Goal: Task Accomplishment & Management: Manage account settings

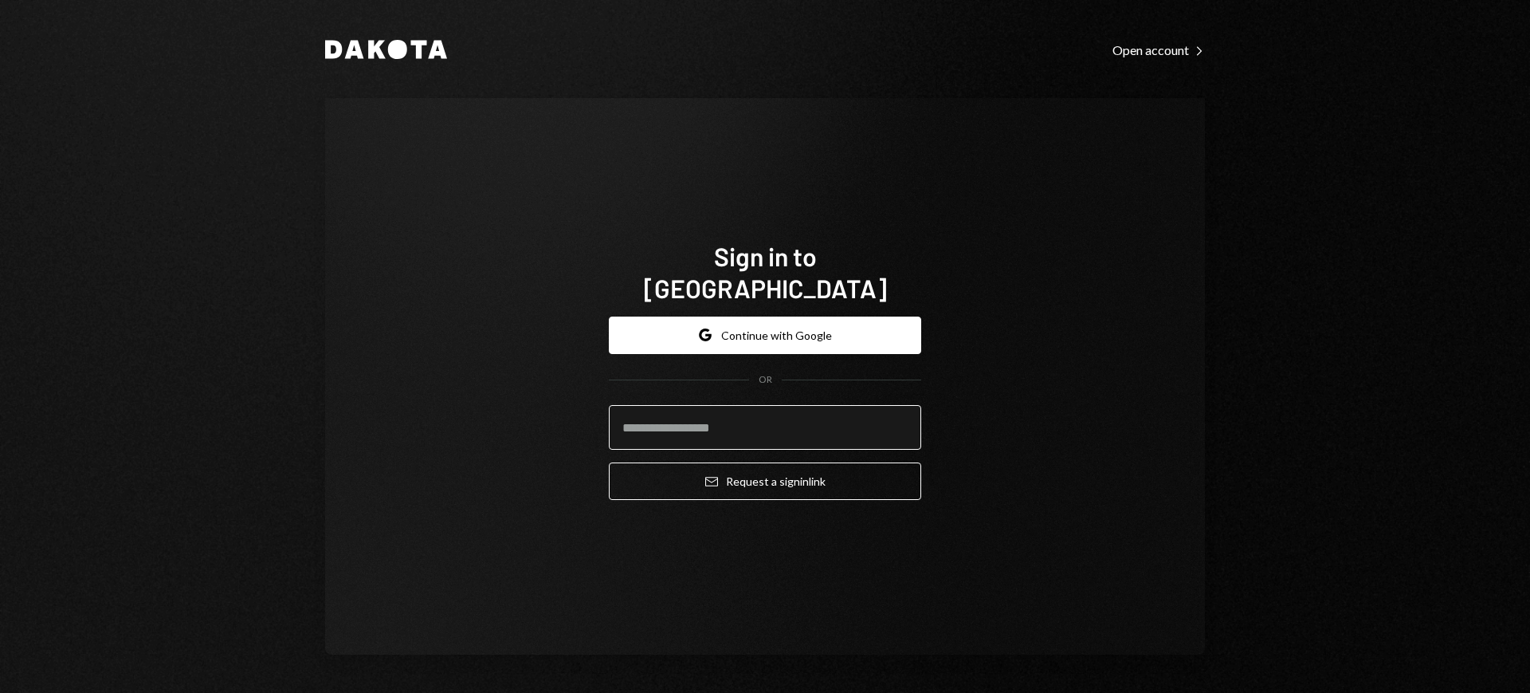
click at [831, 416] on input "email" at bounding box center [765, 427] width 312 height 45
click at [0, 692] on com-1password-button at bounding box center [0, 693] width 0 height 0
type input "**********"
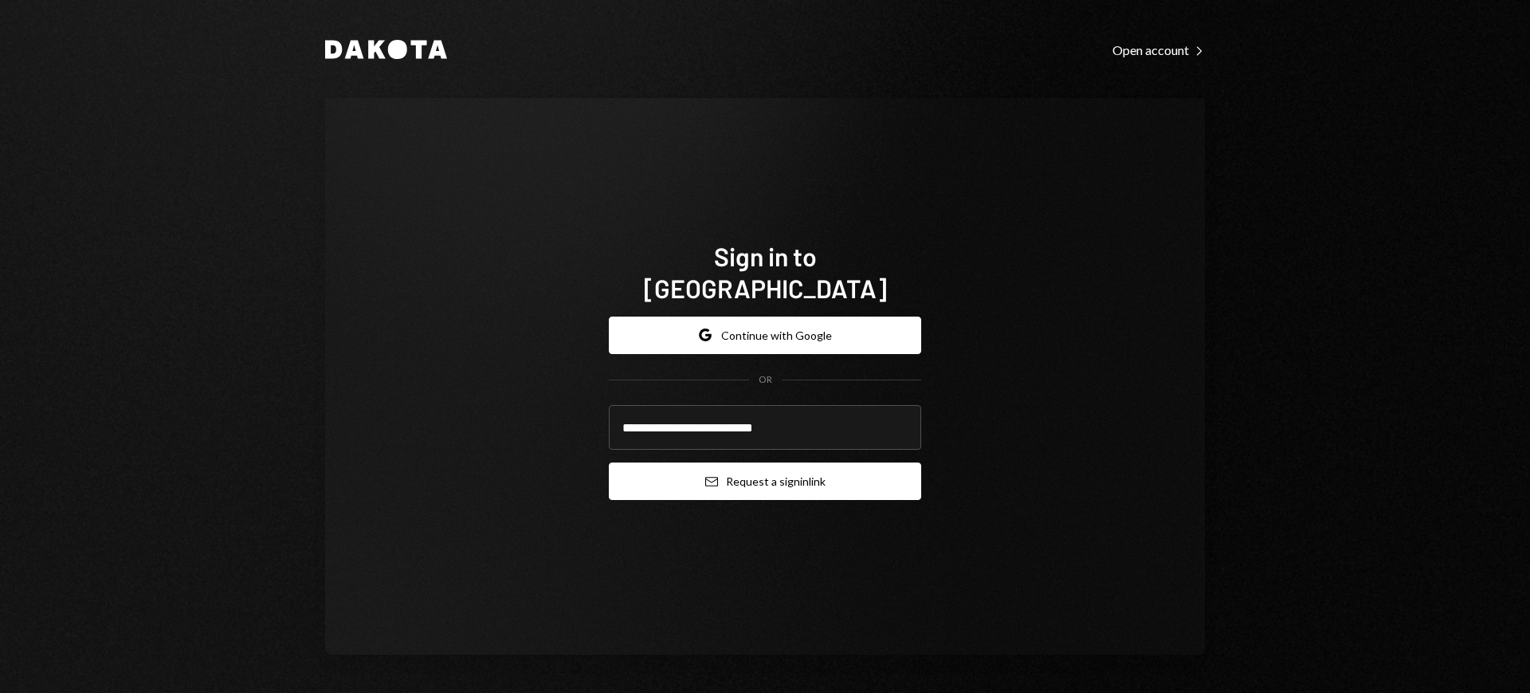
click at [802, 462] on button "Email Request a sign in link" at bounding box center [765, 480] width 312 height 37
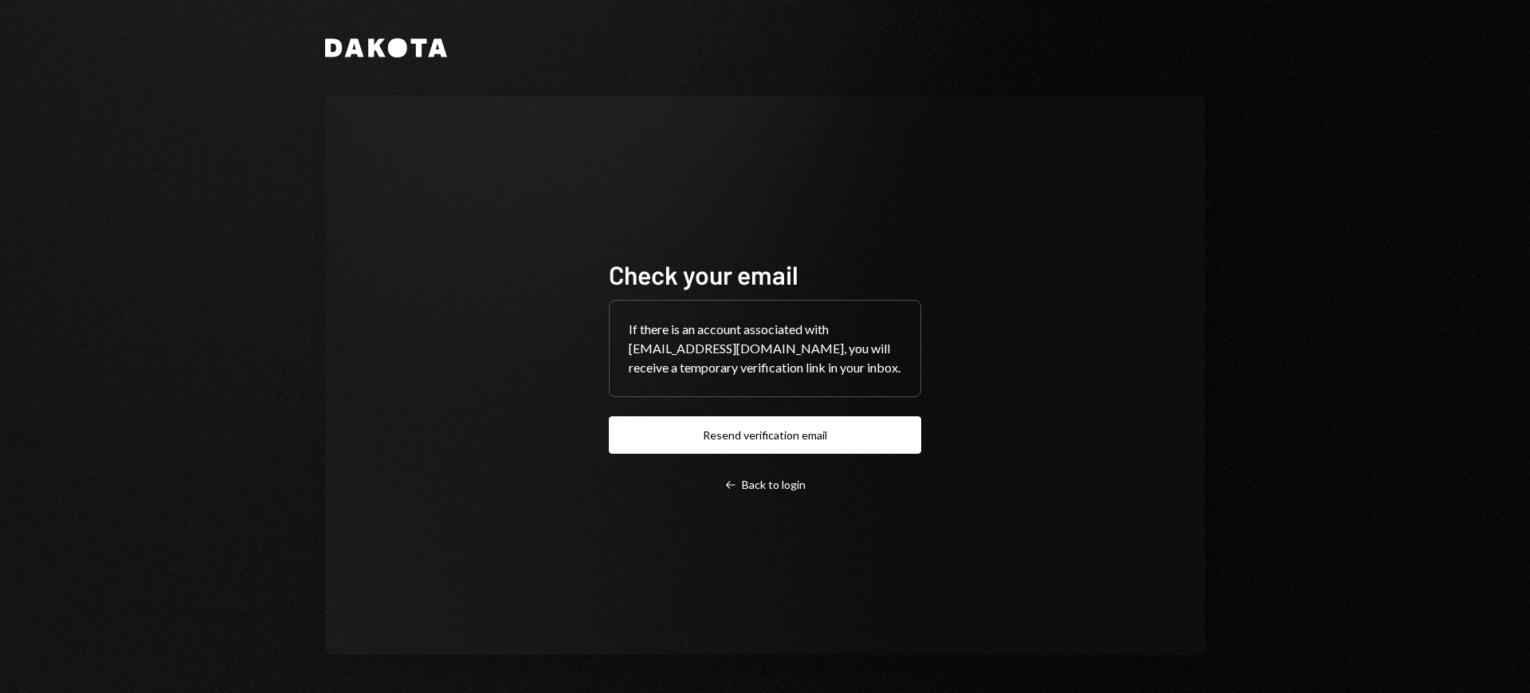
click at [1047, 434] on div "Check your email If there is an account associated with leith@autonomousproject…" at bounding box center [765, 375] width 880 height 559
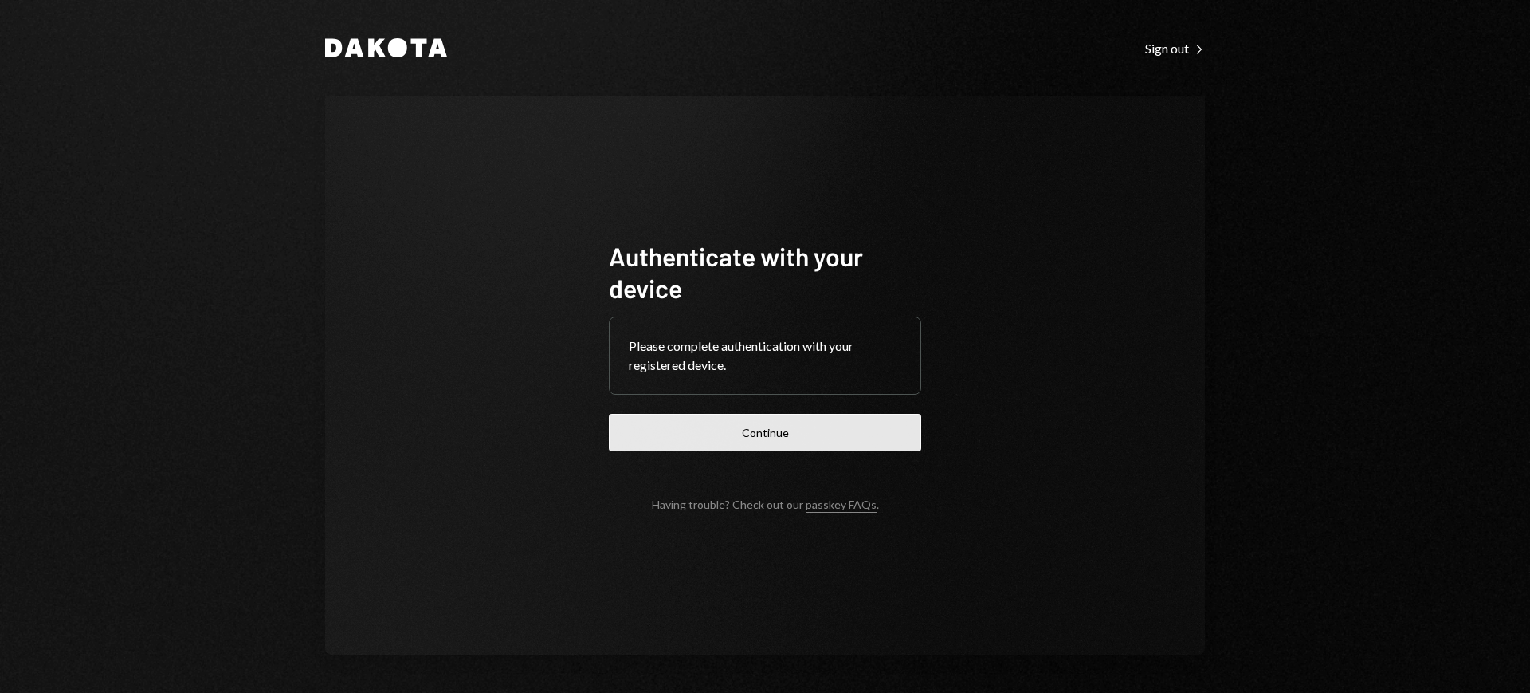
click at [840, 426] on button "Continue" at bounding box center [765, 432] width 312 height 37
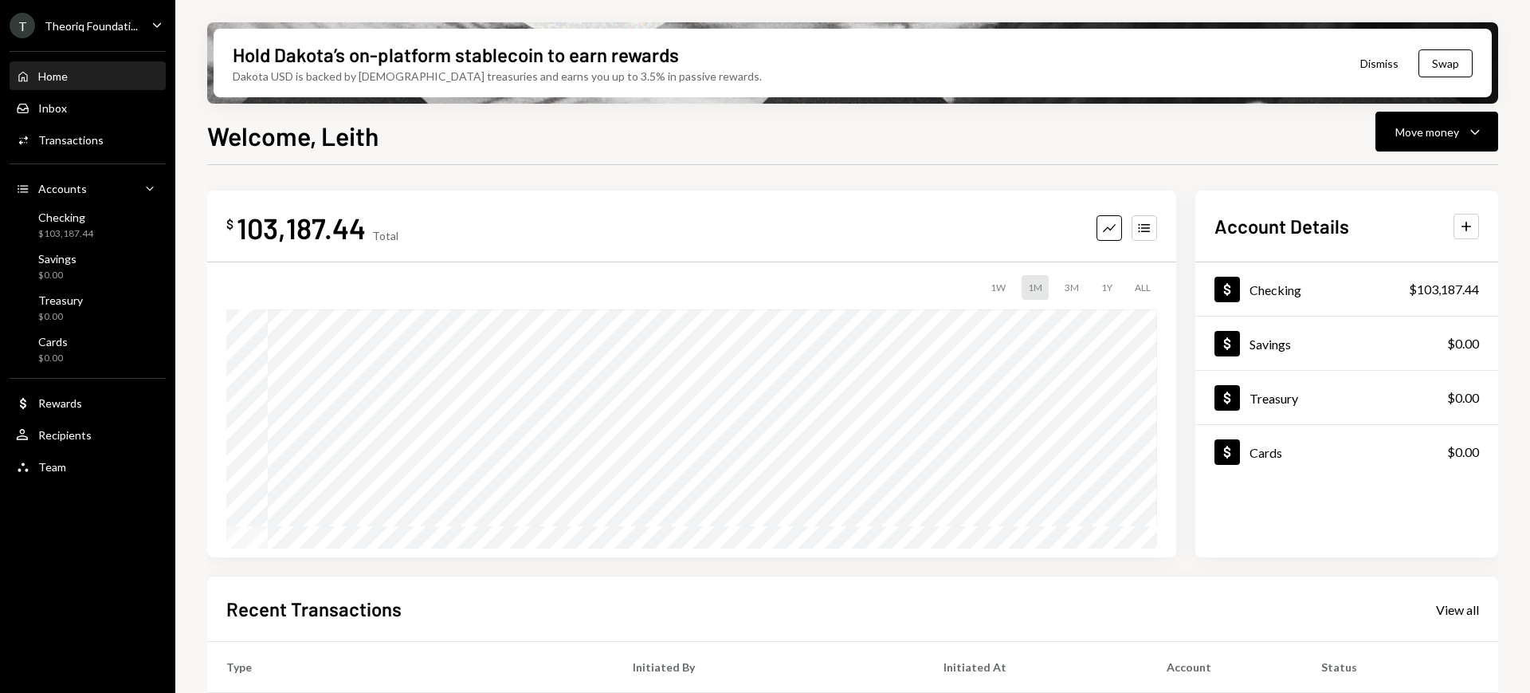
click at [92, 26] on div "Theoriq Foundati..." at bounding box center [91, 26] width 93 height 14
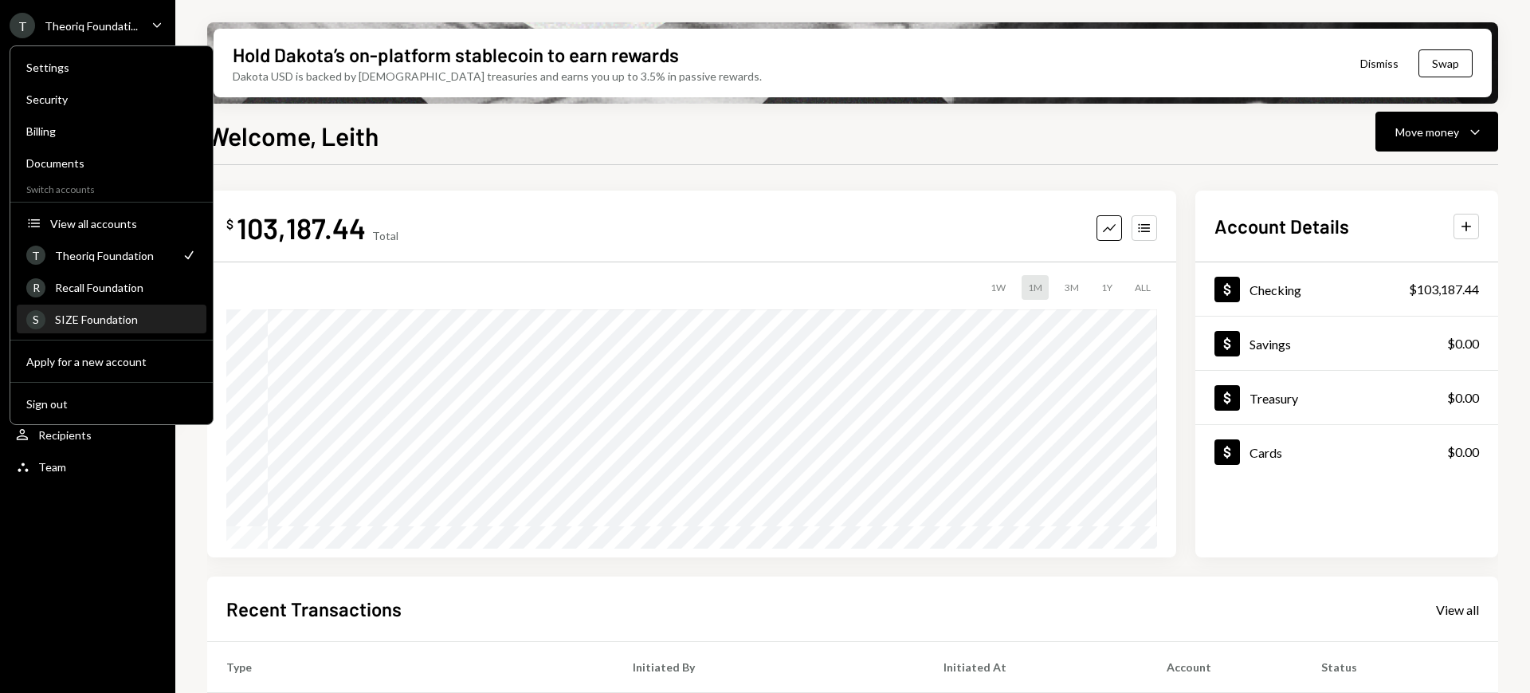
click at [134, 325] on div "SIZE Foundation" at bounding box center [126, 319] width 142 height 14
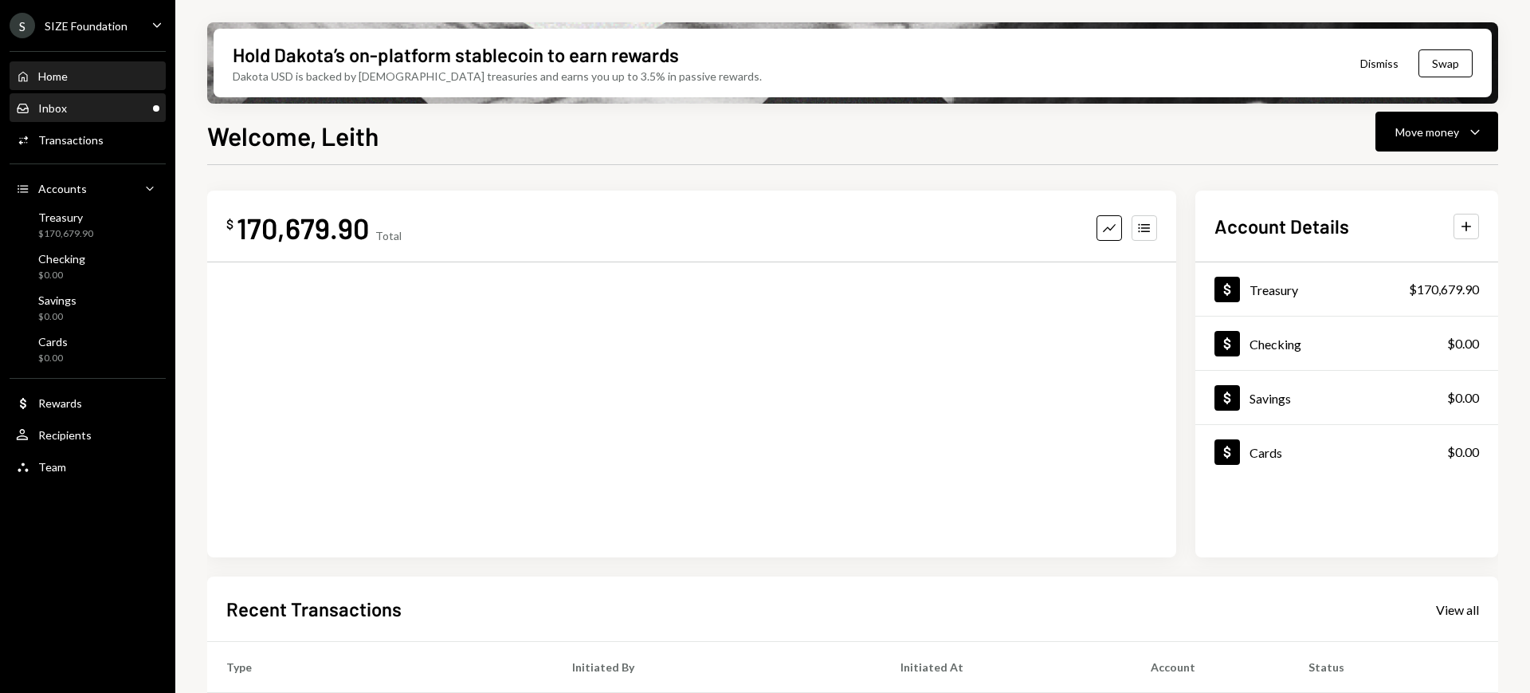
click at [116, 105] on div "Inbox Inbox" at bounding box center [87, 108] width 143 height 14
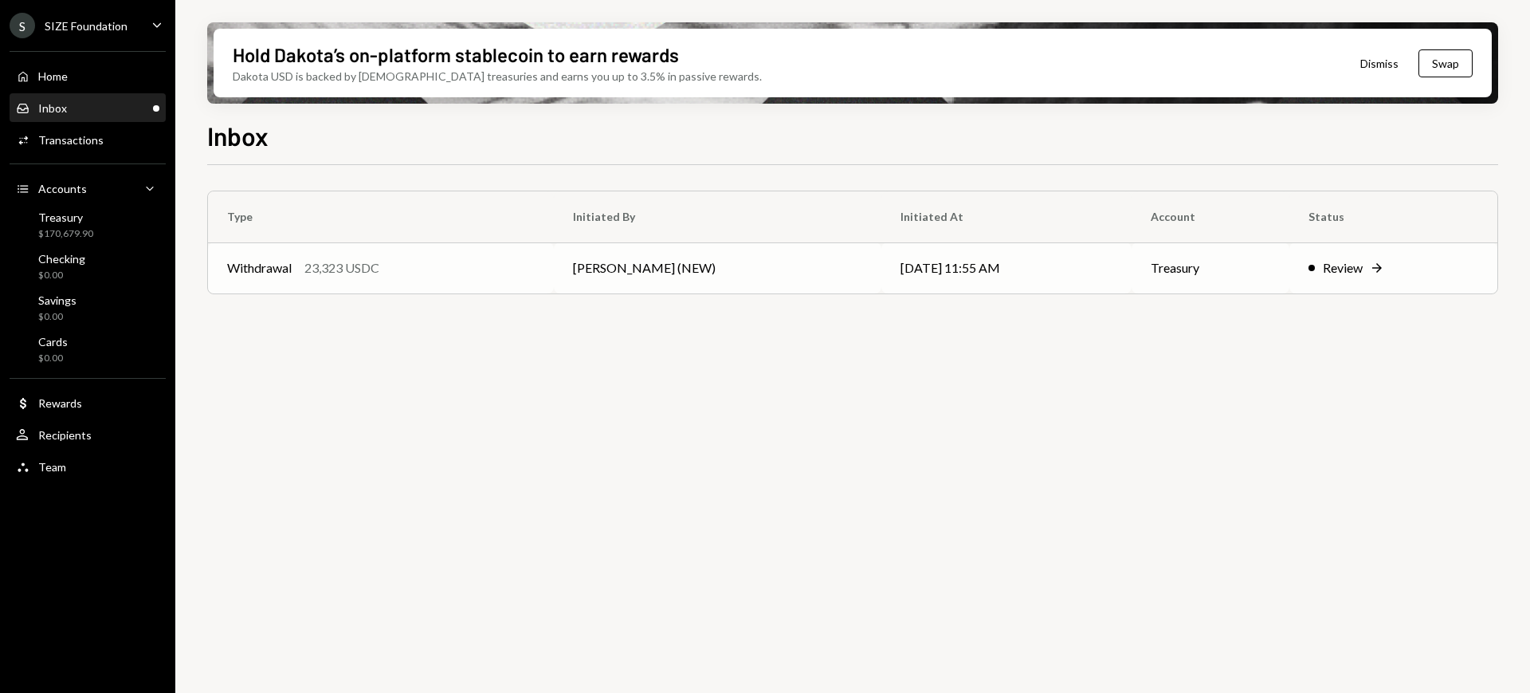
click at [1340, 267] on div "Review" at bounding box center [1343, 267] width 40 height 19
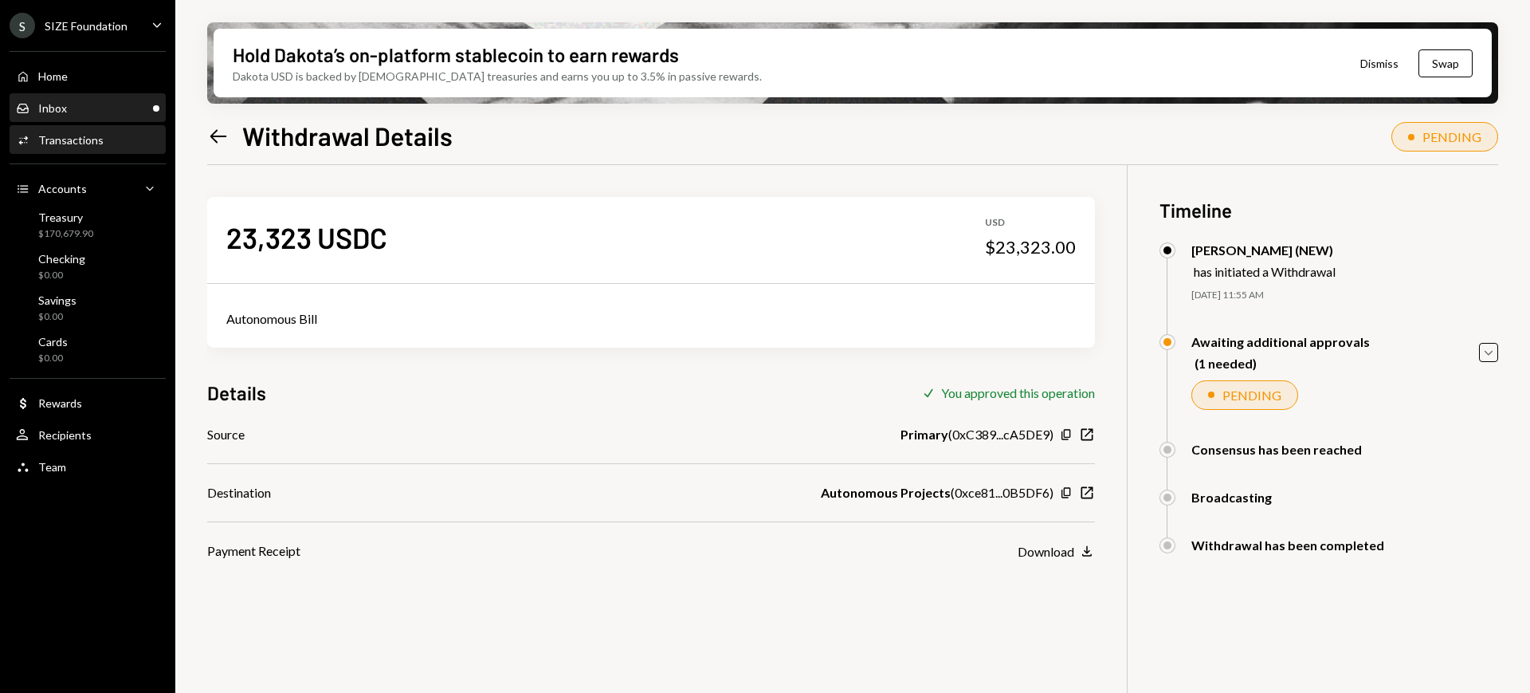
click at [74, 99] on div "Inbox Inbox" at bounding box center [87, 108] width 143 height 27
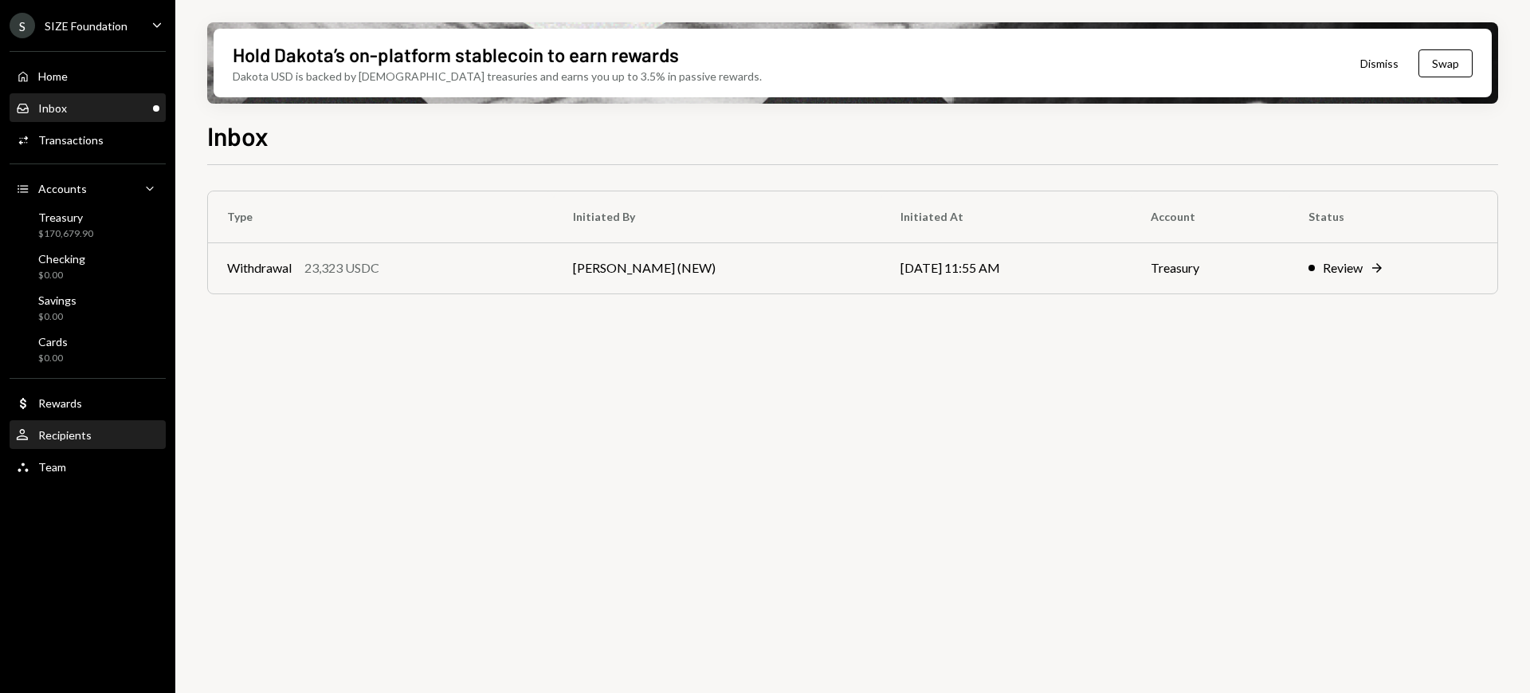
click at [68, 436] on div "Recipients" at bounding box center [64, 435] width 53 height 14
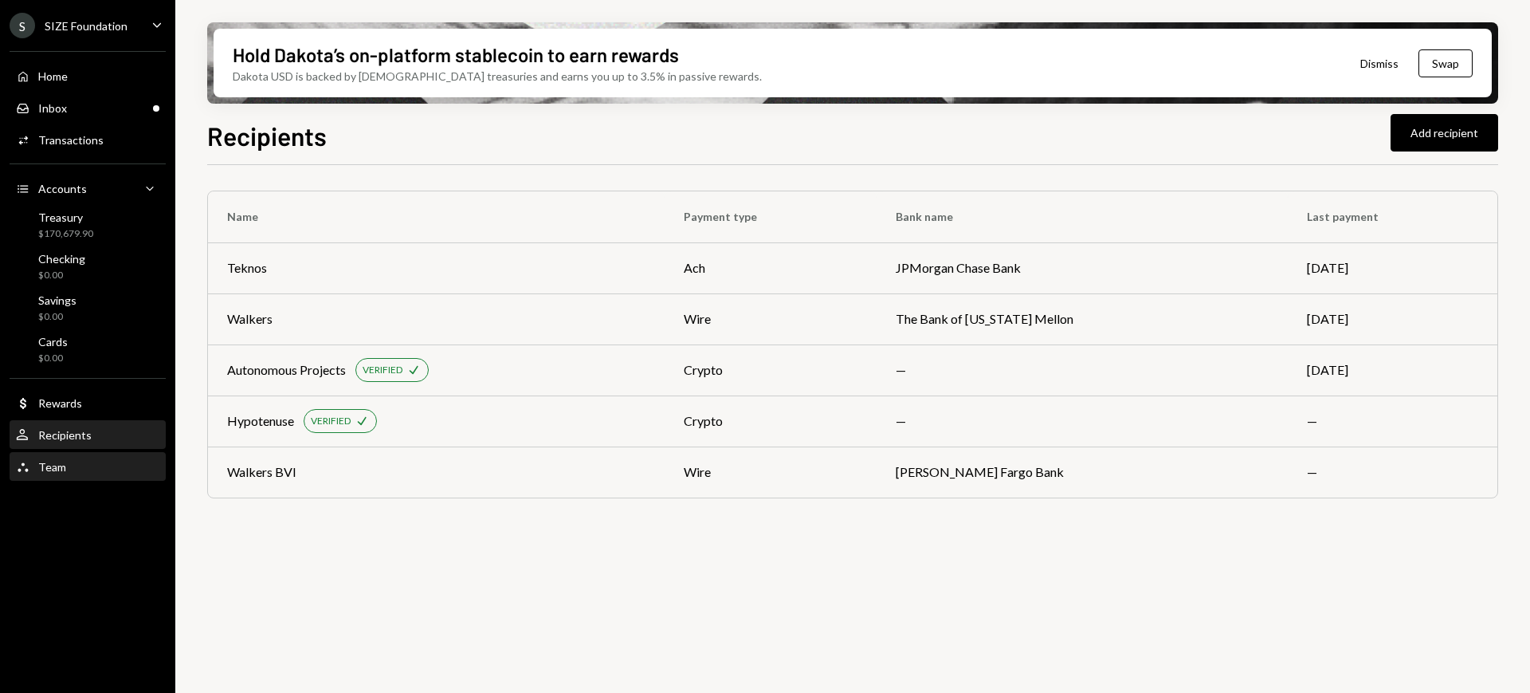
click at [75, 470] on div "Team Team" at bounding box center [87, 467] width 143 height 14
